Goal: Information Seeking & Learning: Find specific fact

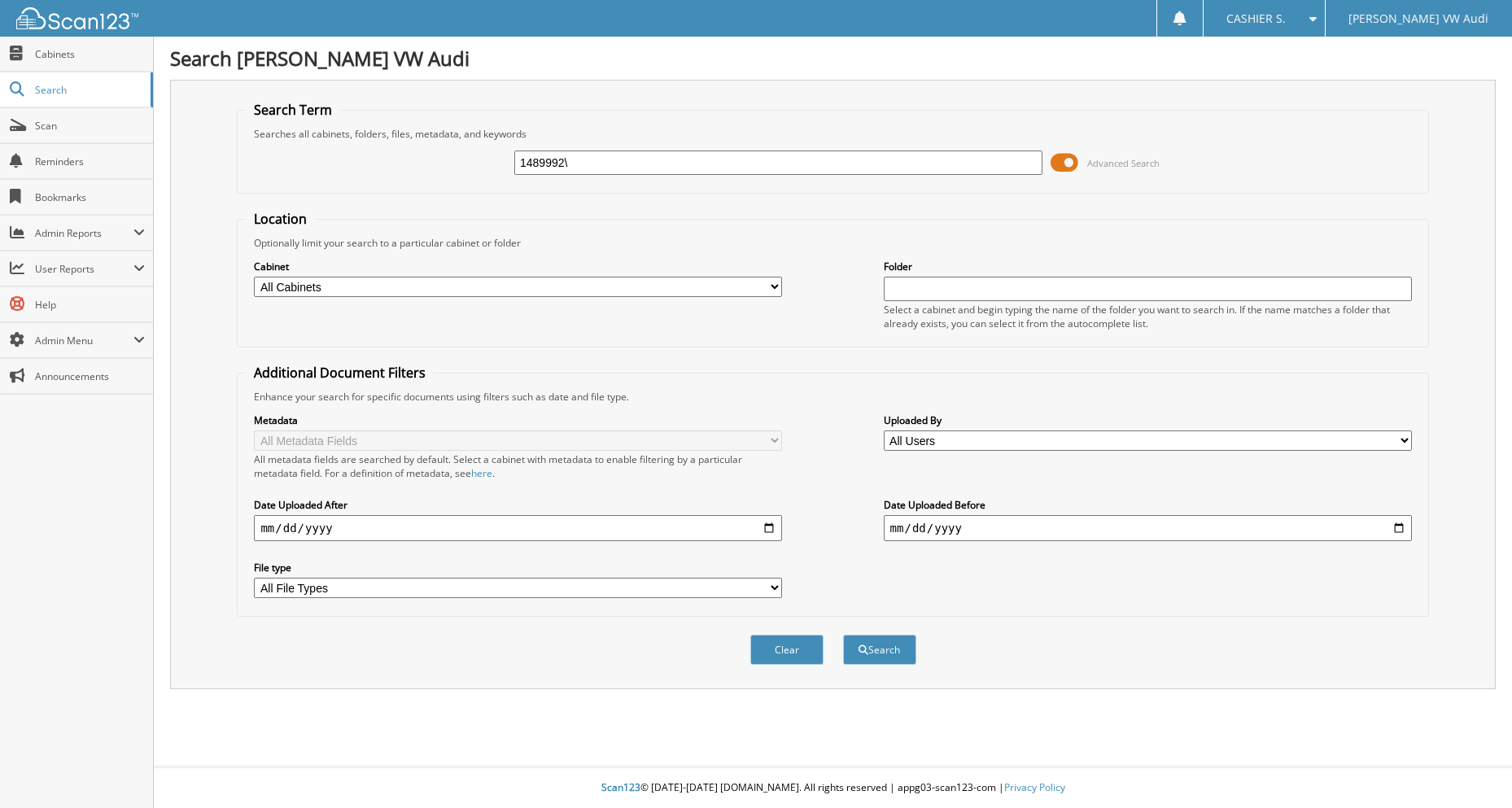
click at [722, 152] on input "1489992\" at bounding box center [778, 162] width 528 height 24
type input "1489992"
click at [843, 635] on button "Search" at bounding box center [879, 649] width 73 height 30
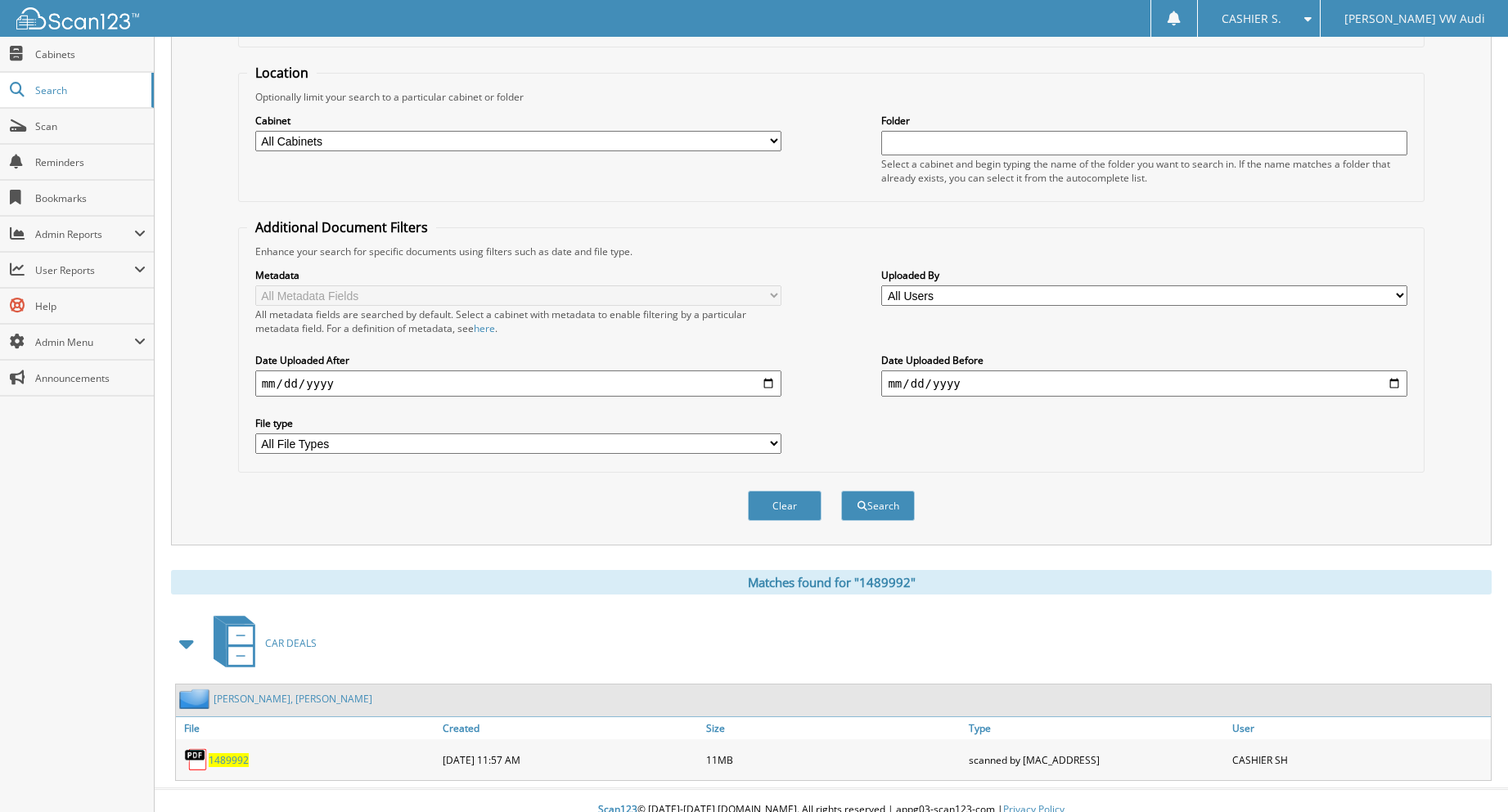
scroll to position [166, 0]
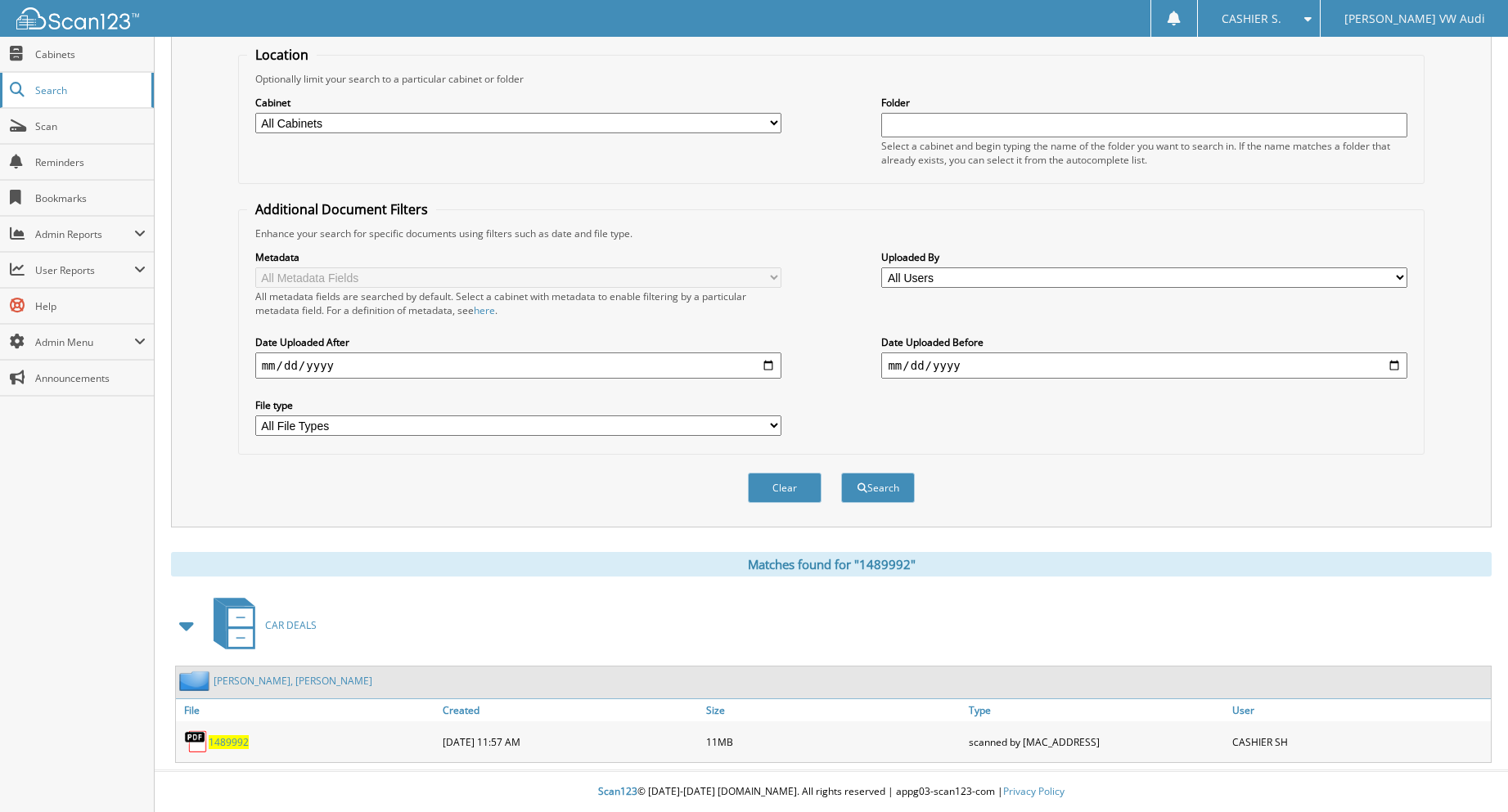
click at [70, 94] on span "Search" at bounding box center [89, 91] width 108 height 14
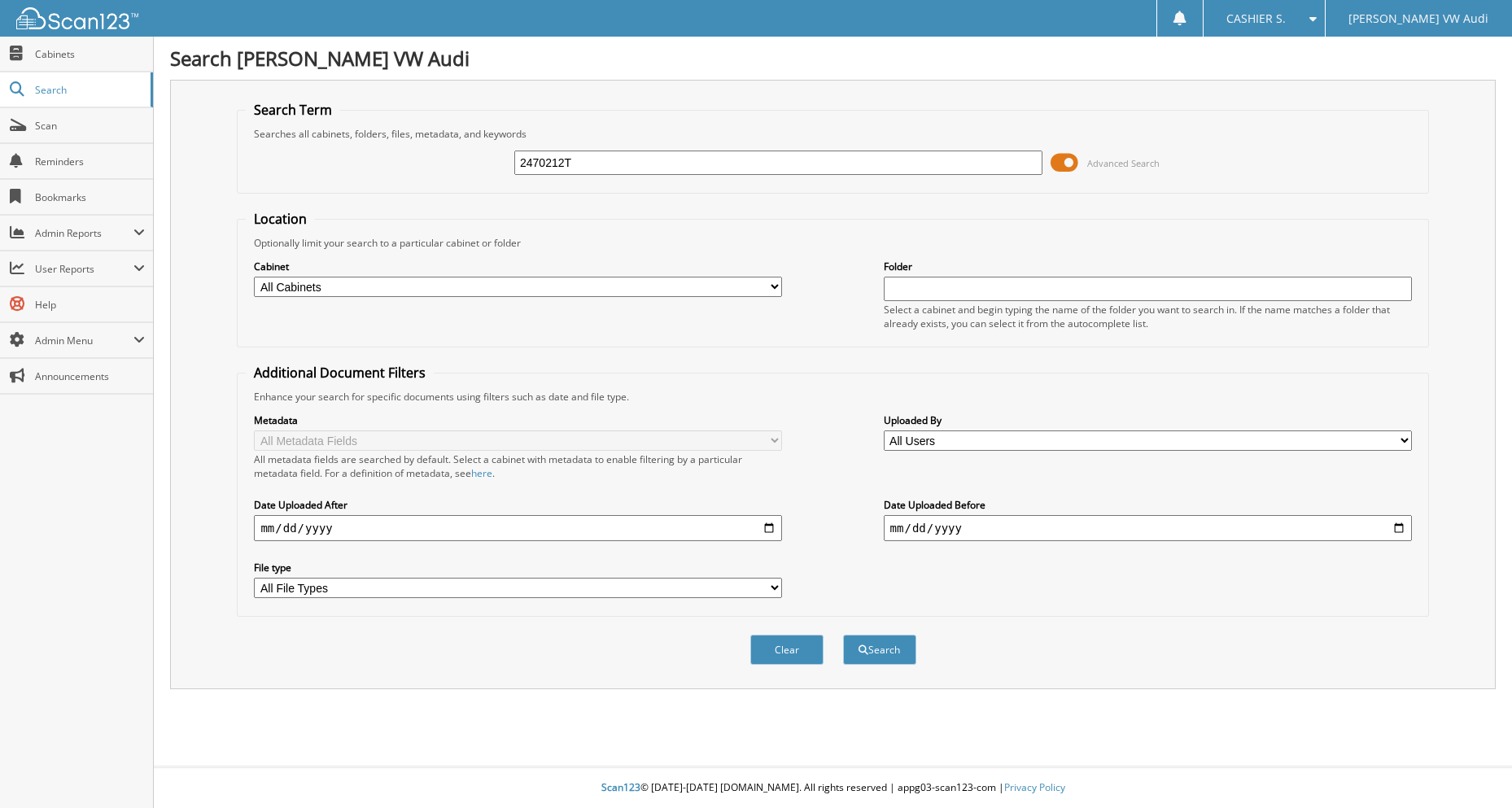
type input "2470212T"
click at [843, 635] on button "Search" at bounding box center [879, 649] width 73 height 30
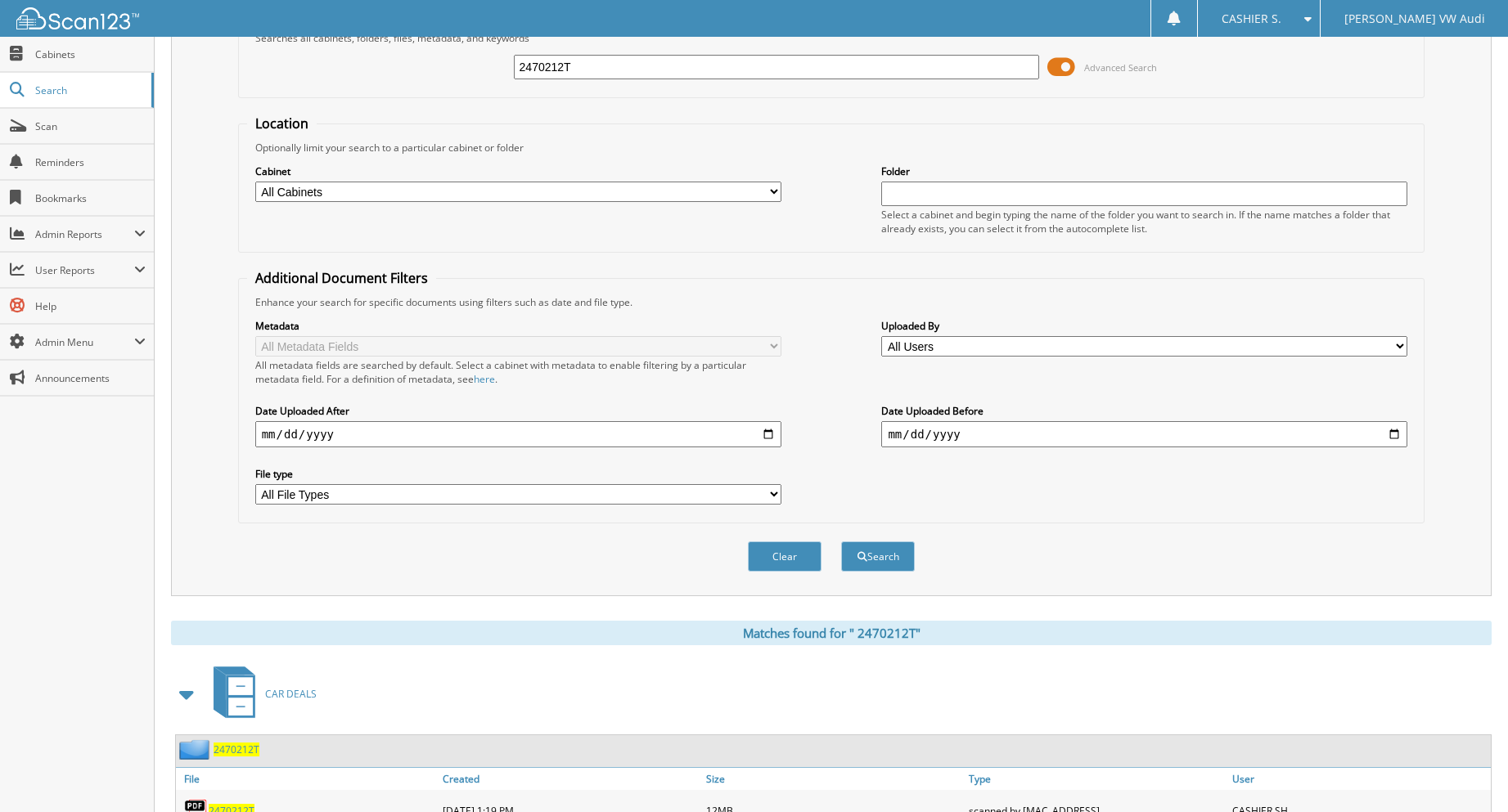
scroll to position [193, 0]
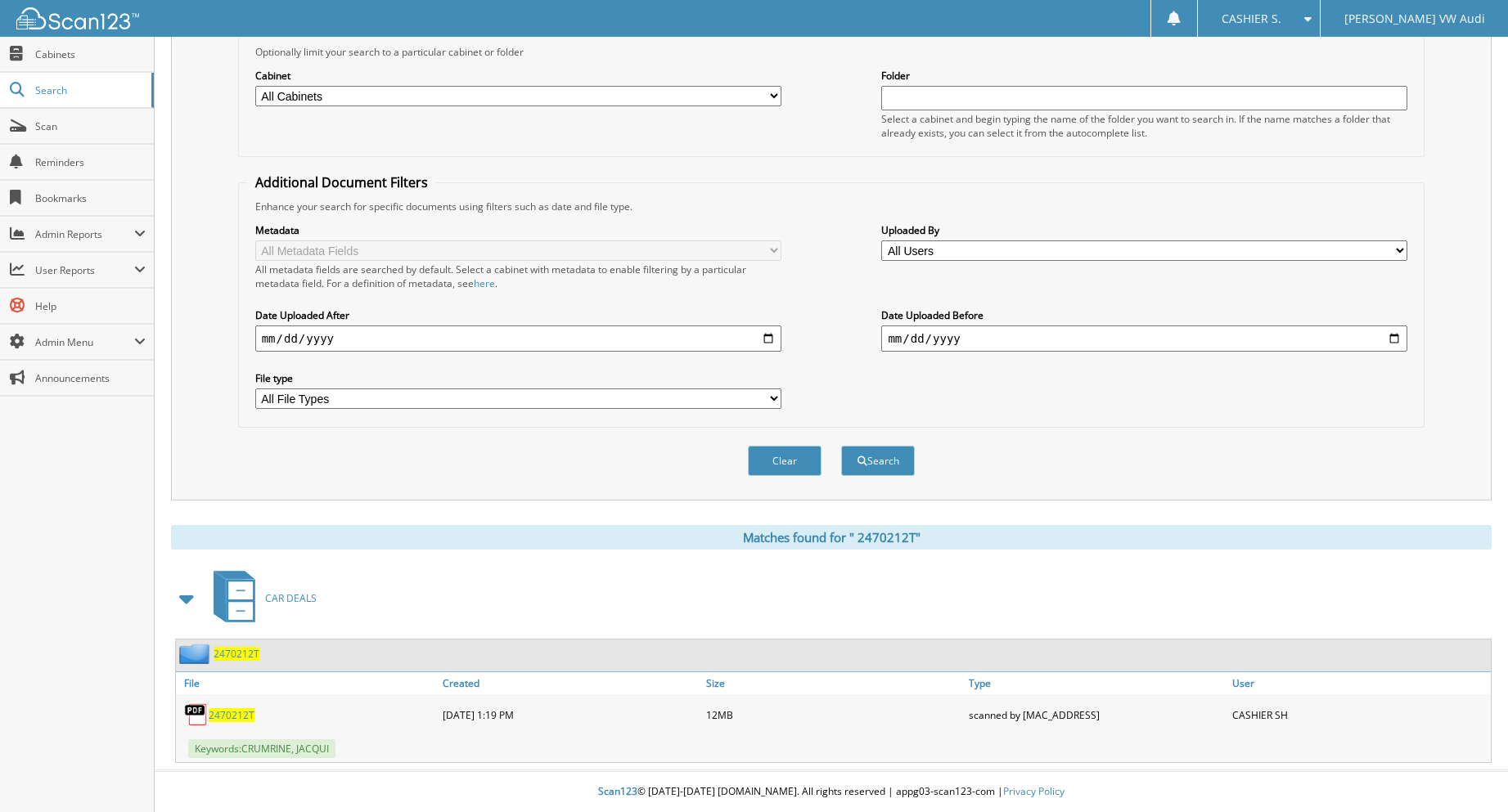
click at [237, 714] on span "2 4 7 0 2 1 2 T" at bounding box center [231, 715] width 46 height 14
click at [227, 717] on span "2 4 7 0 2 1 2 T" at bounding box center [231, 715] width 46 height 14
